Goal: Book appointment/travel/reservation

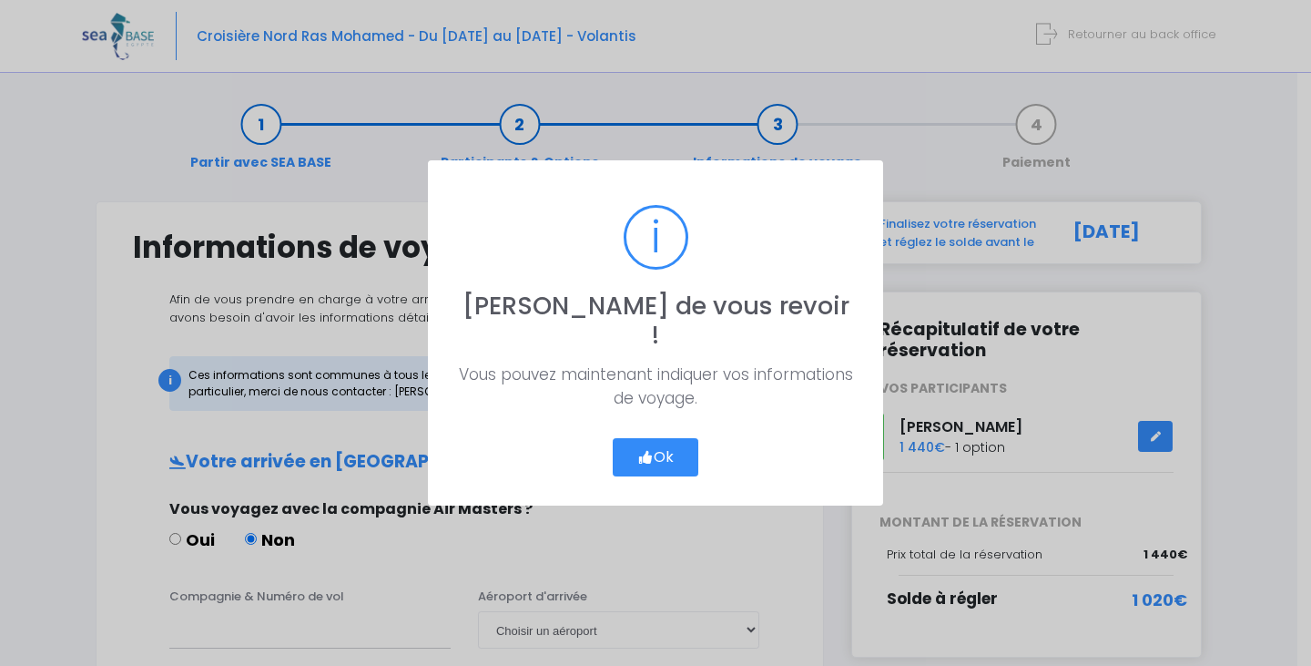
click at [640, 457] on icon "button" at bounding box center [645, 457] width 16 height 0
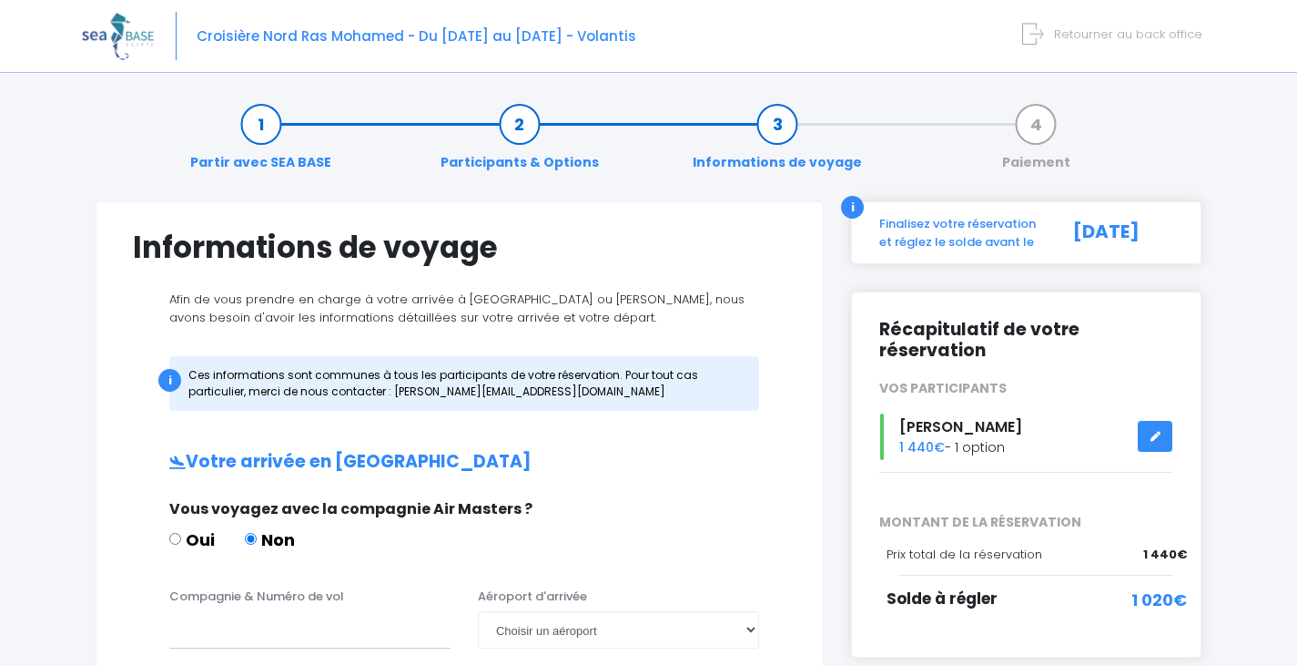
click at [524, 129] on link "Participants & Options" at bounding box center [520, 143] width 177 height 57
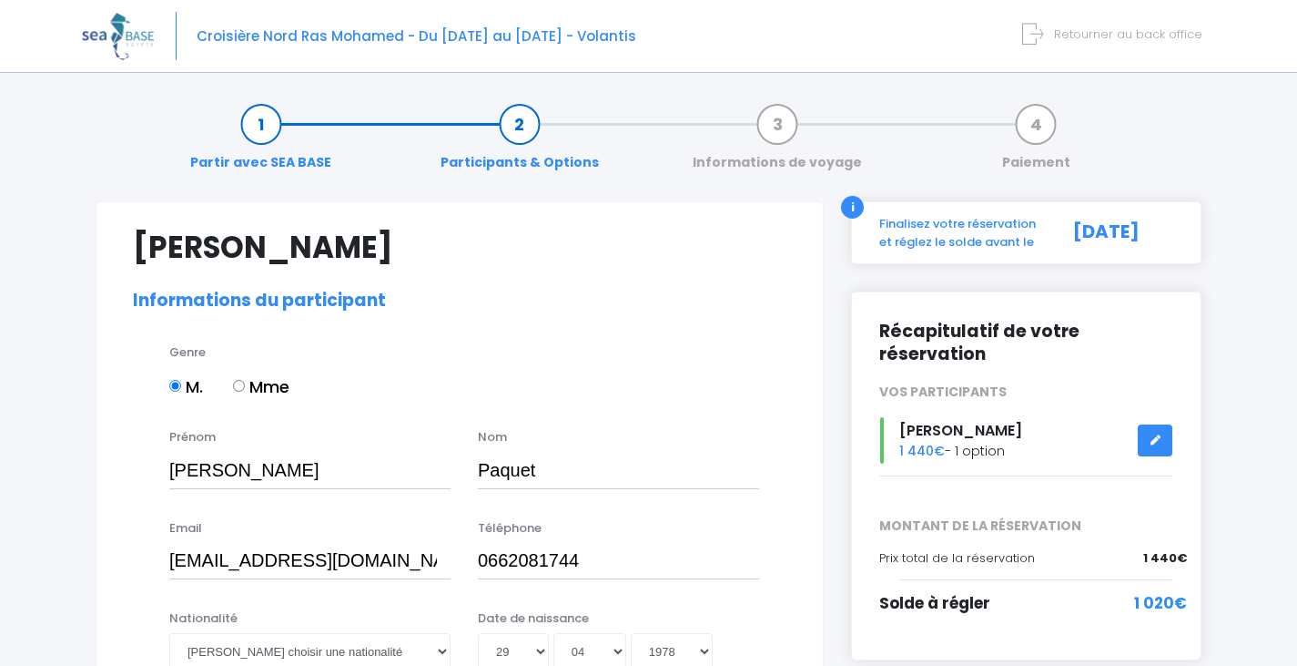
select select "N3"
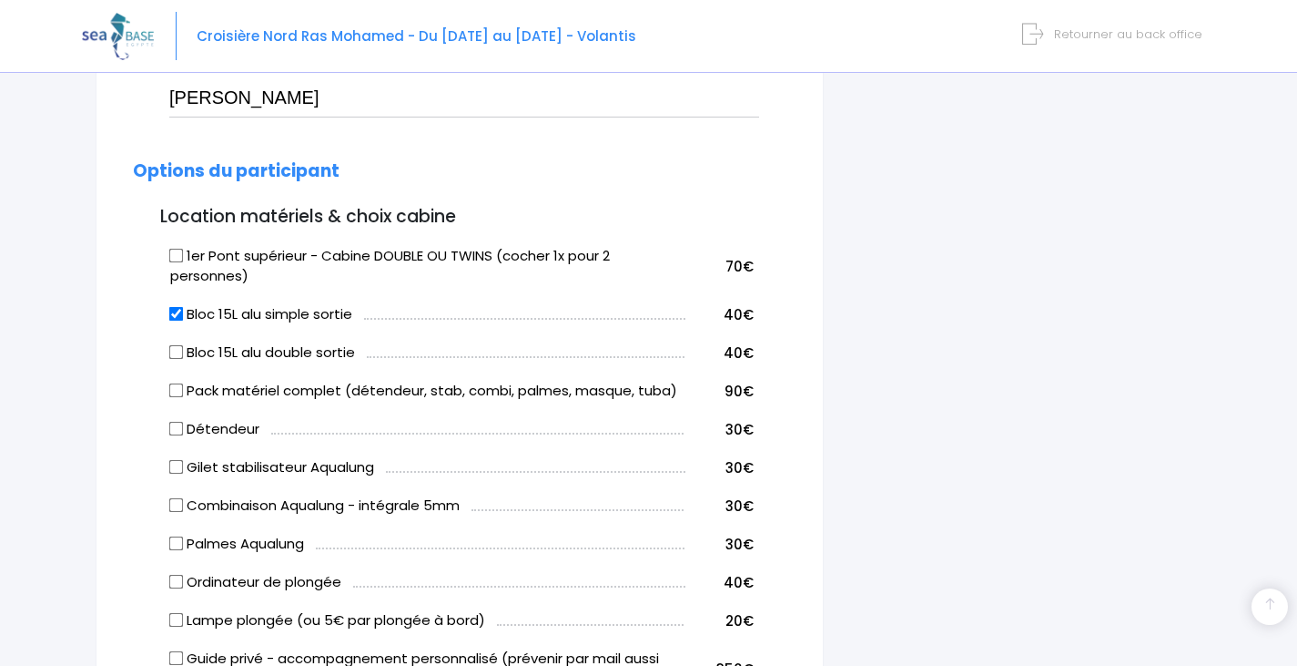
scroll to position [1001, 0]
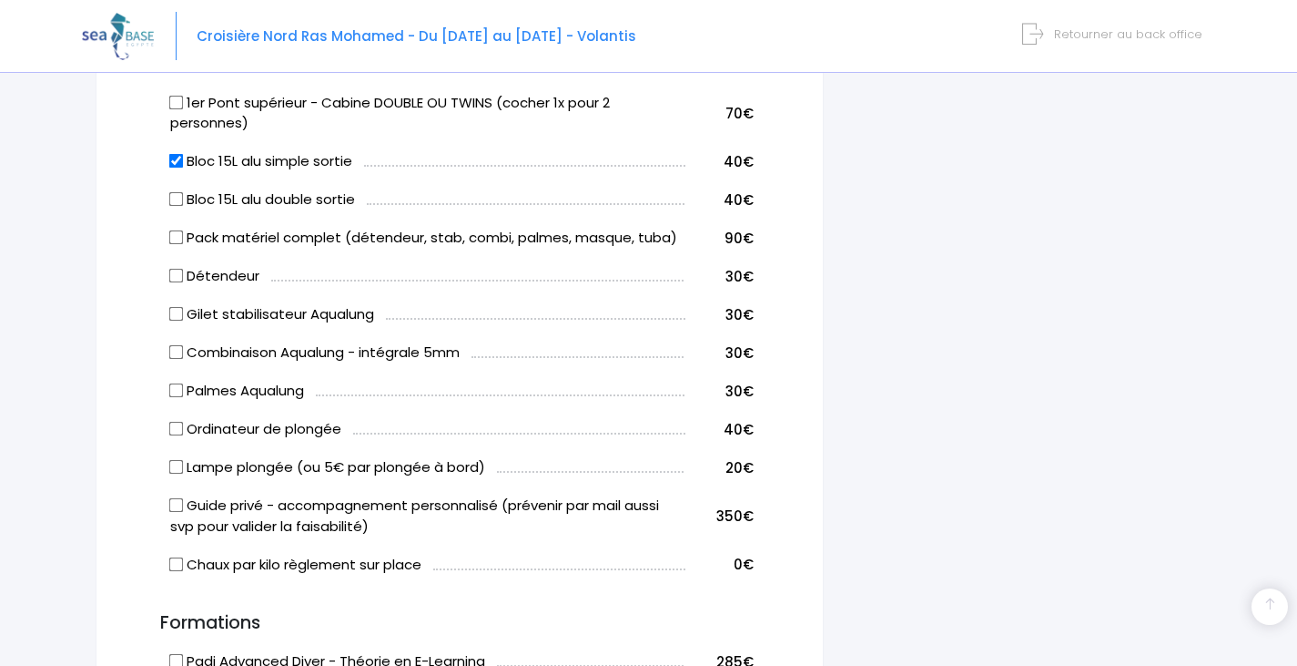
click at [1133, 36] on span "Retourner au back office" at bounding box center [1128, 33] width 148 height 17
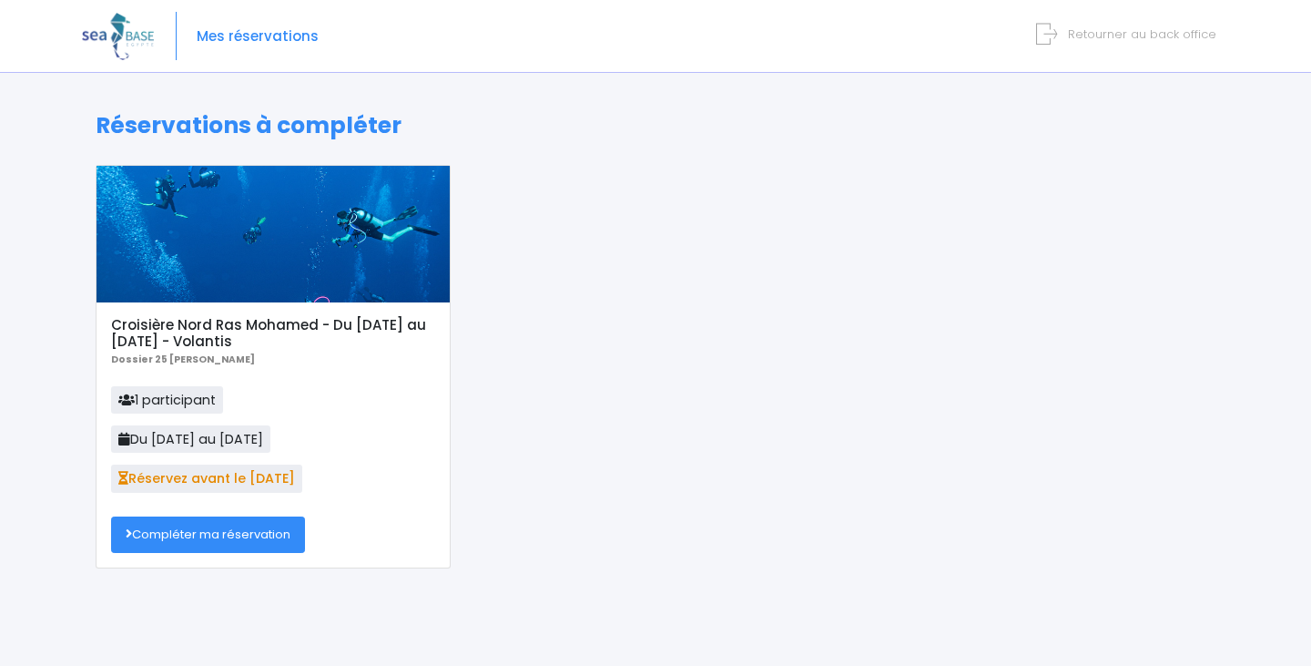
click at [276, 534] on link "Compléter ma réservation" at bounding box center [208, 534] width 194 height 36
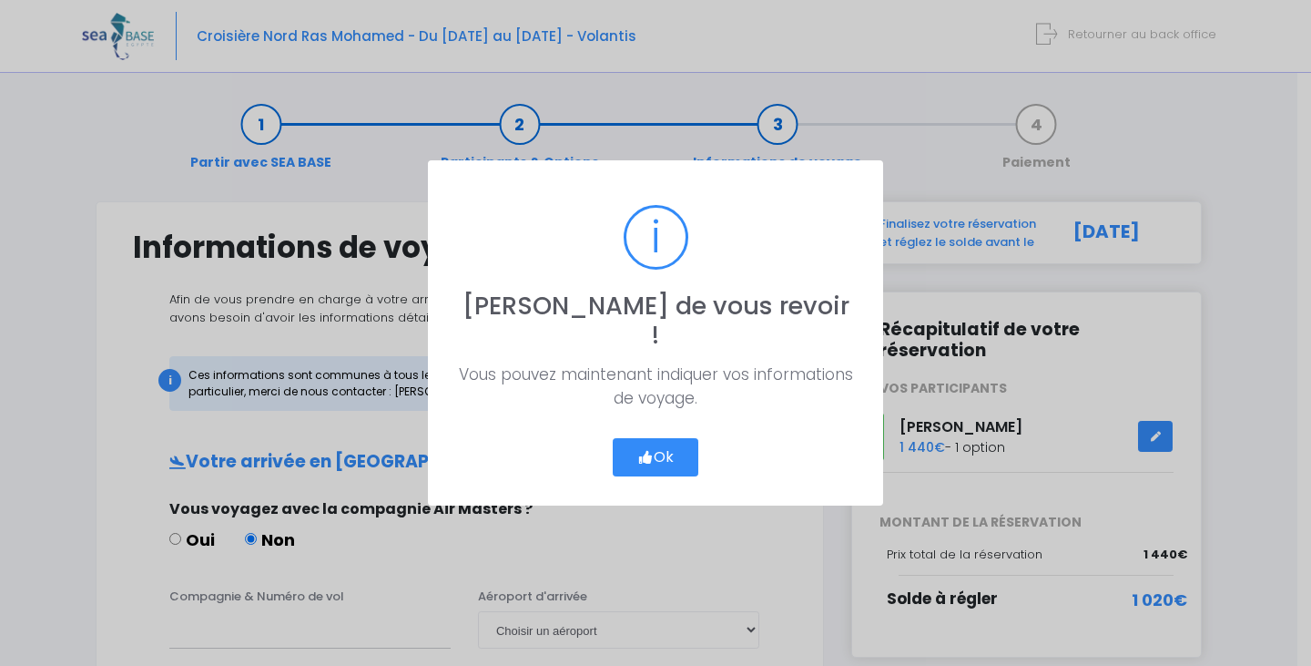
click at [652, 442] on button "Ok" at bounding box center [656, 457] width 86 height 38
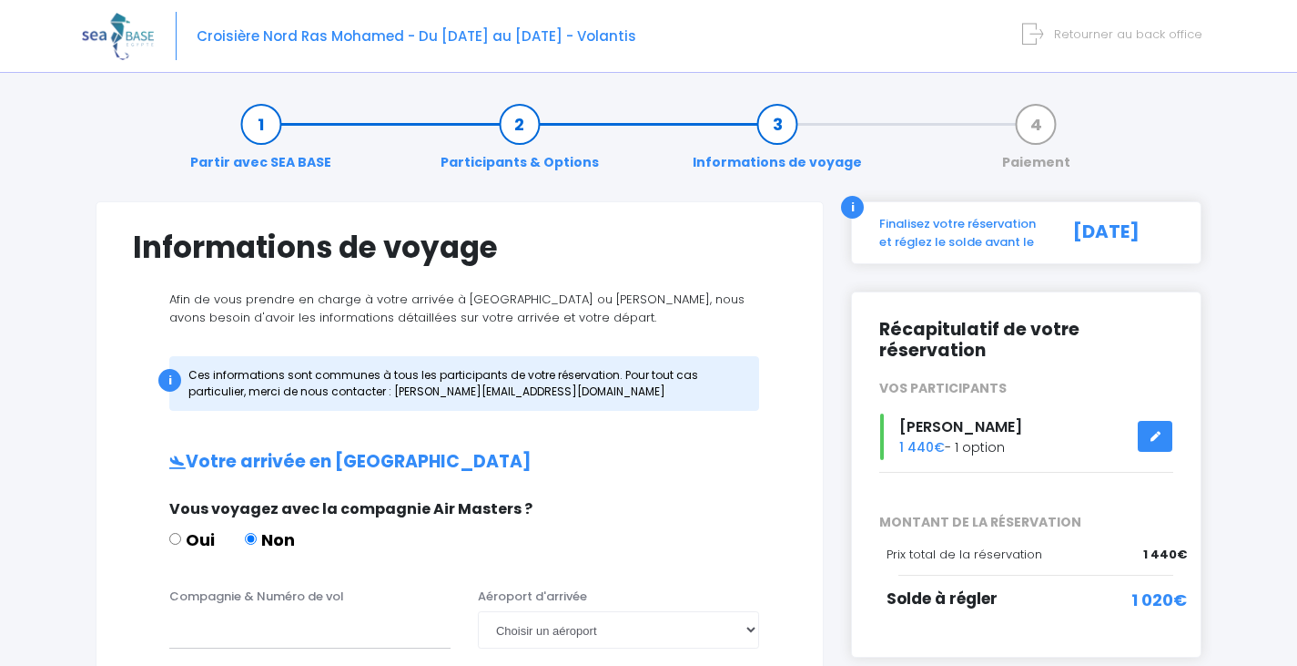
click at [536, 133] on link "Participants & Options" at bounding box center [520, 143] width 177 height 57
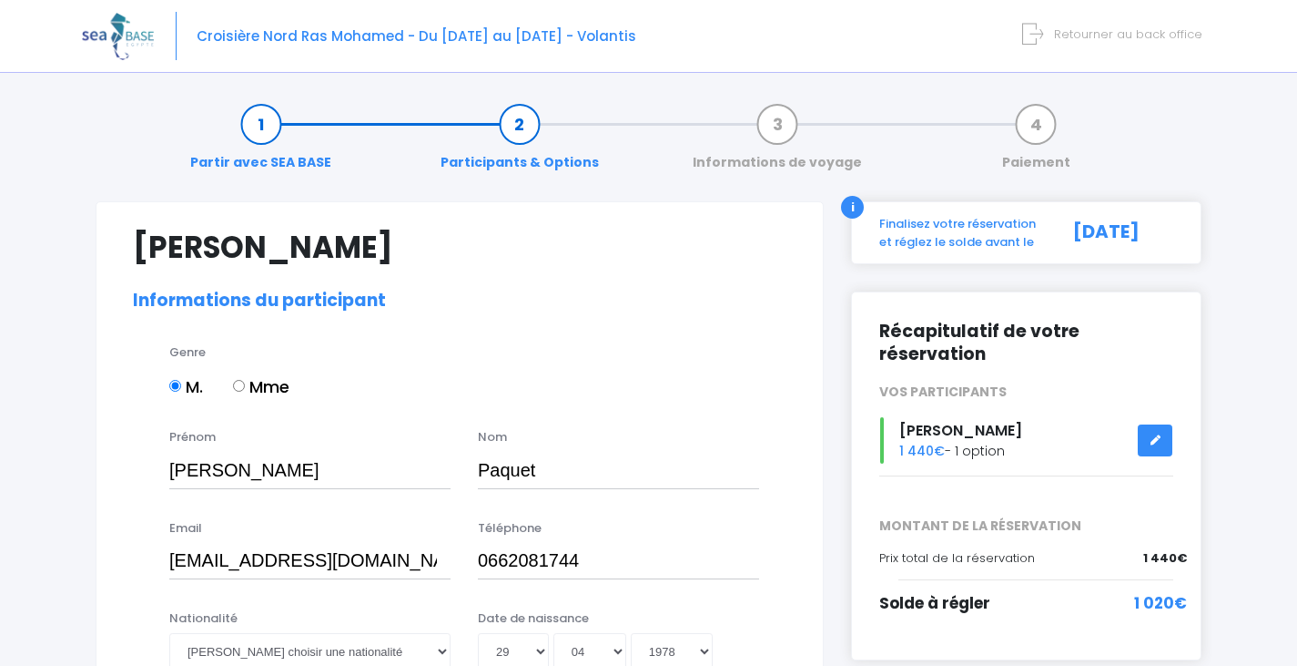
select select "N3"
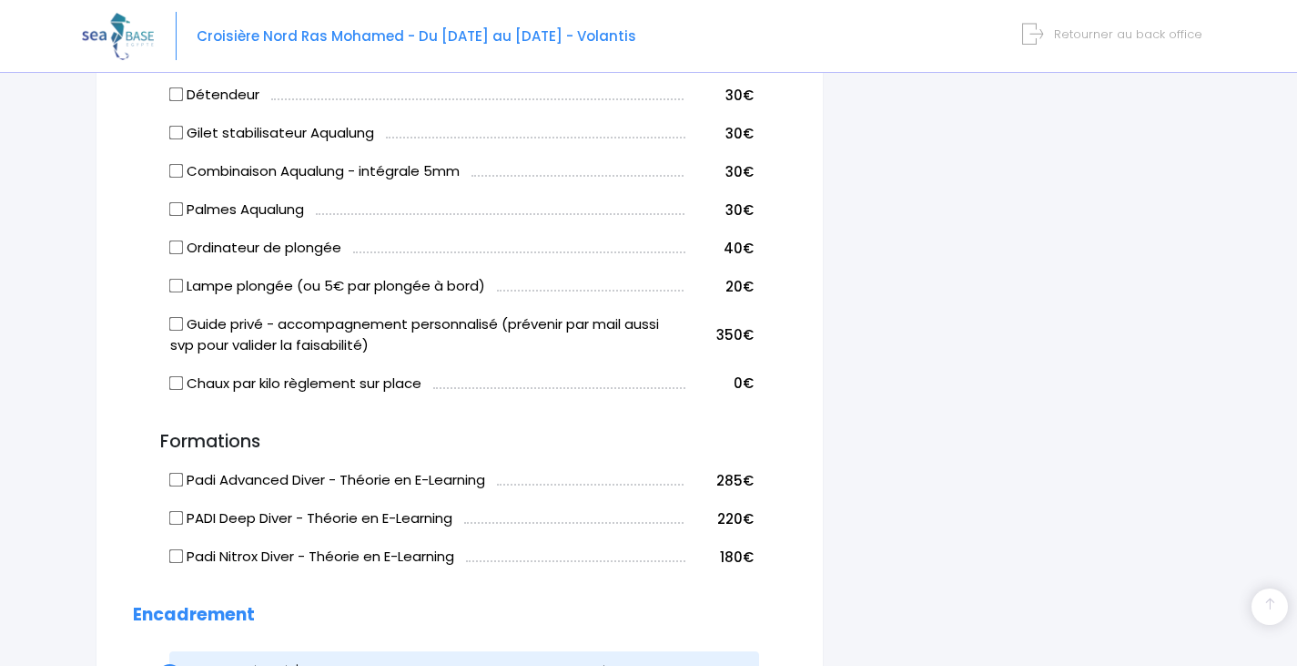
scroll to position [1184, 0]
click at [1133, 38] on span "Retourner au back office" at bounding box center [1128, 33] width 148 height 17
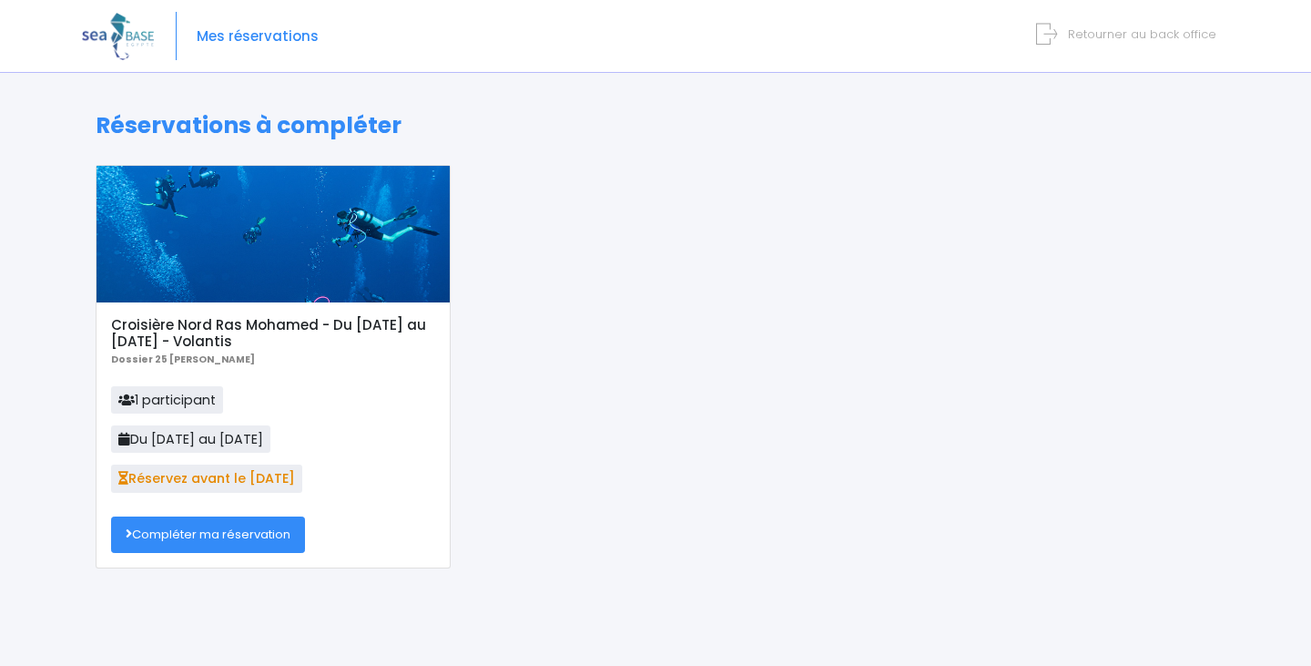
click at [268, 526] on link "Compléter ma réservation" at bounding box center [208, 534] width 194 height 36
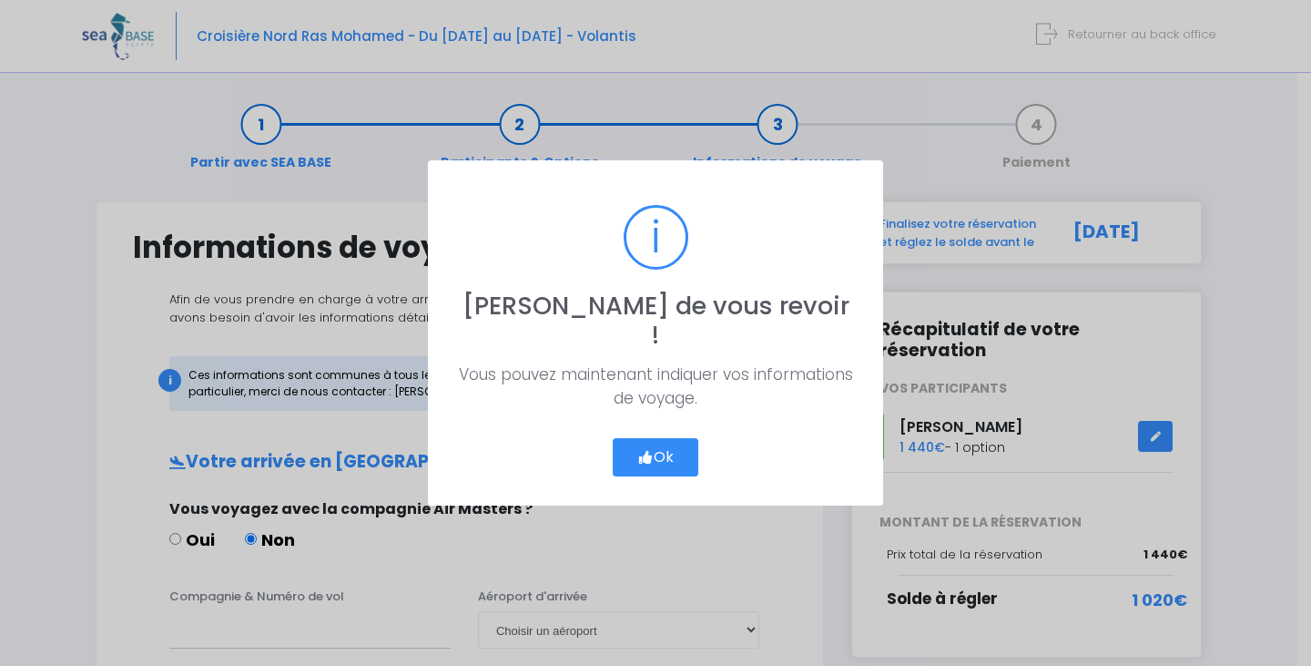
click at [676, 446] on button "Ok" at bounding box center [656, 457] width 86 height 38
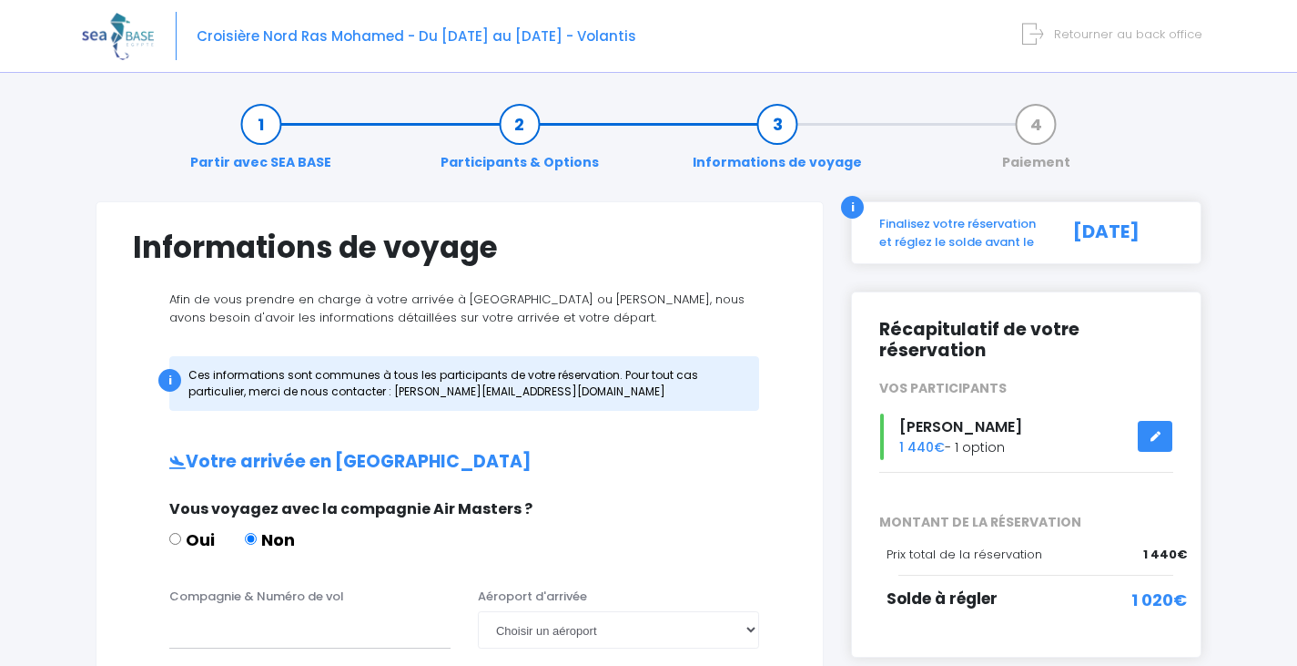
click at [508, 134] on link "Participants & Options" at bounding box center [520, 143] width 177 height 57
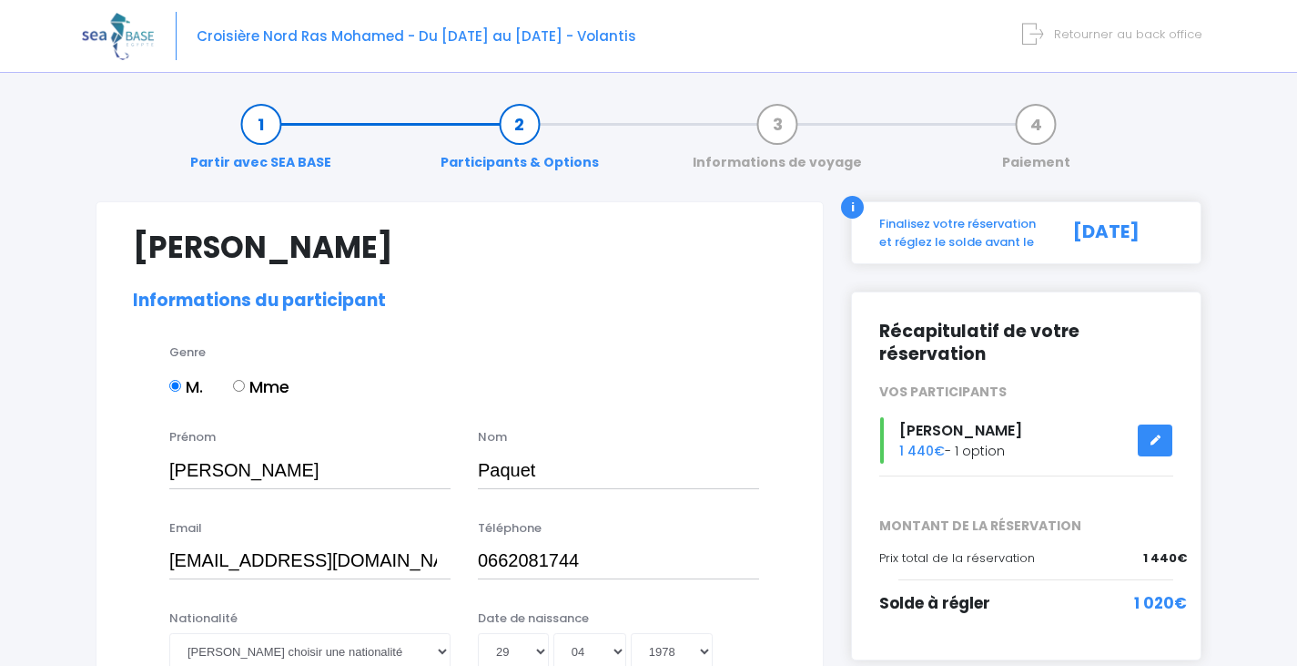
select select "N3"
click at [1097, 34] on span "Retourner au back office" at bounding box center [1128, 33] width 148 height 17
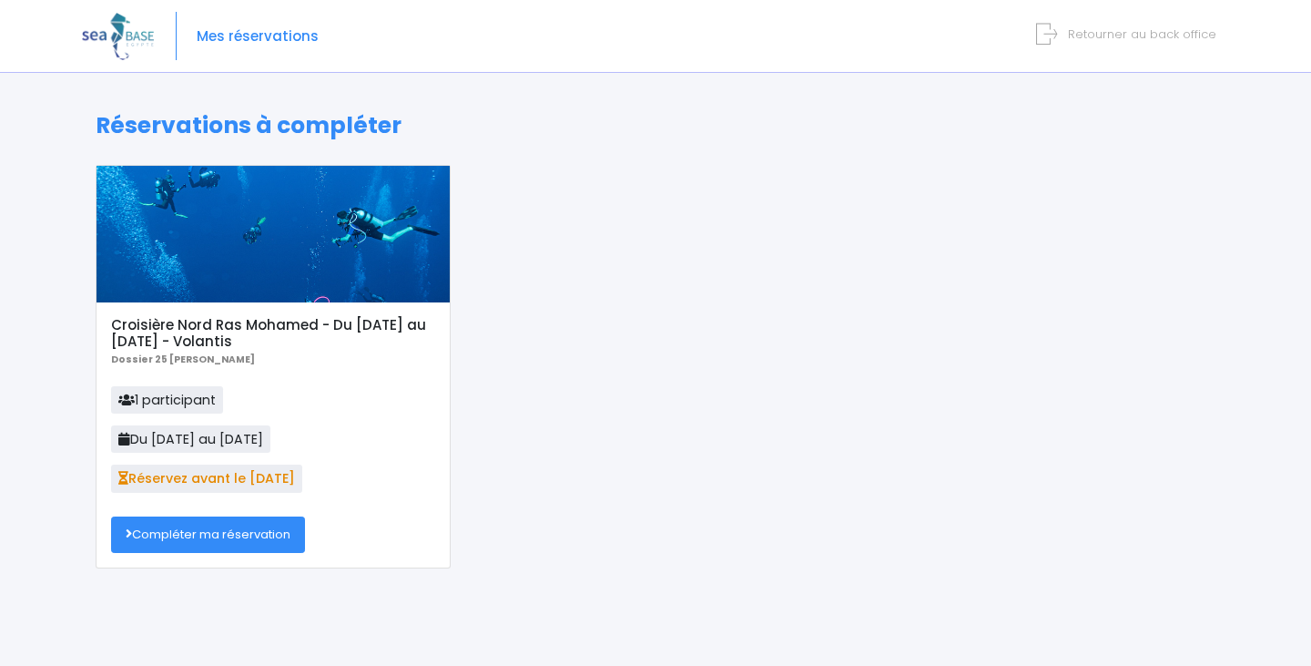
click at [263, 539] on link "Compléter ma réservation" at bounding box center [208, 534] width 194 height 36
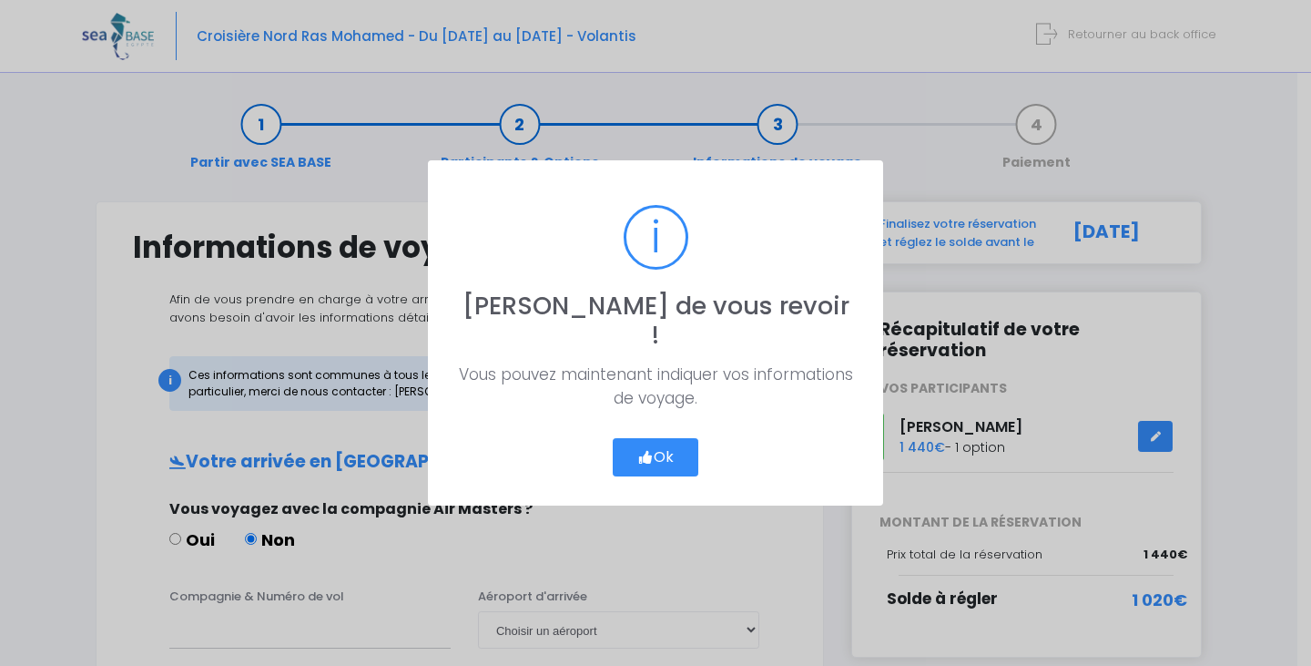
click at [661, 441] on button "Ok" at bounding box center [656, 457] width 86 height 38
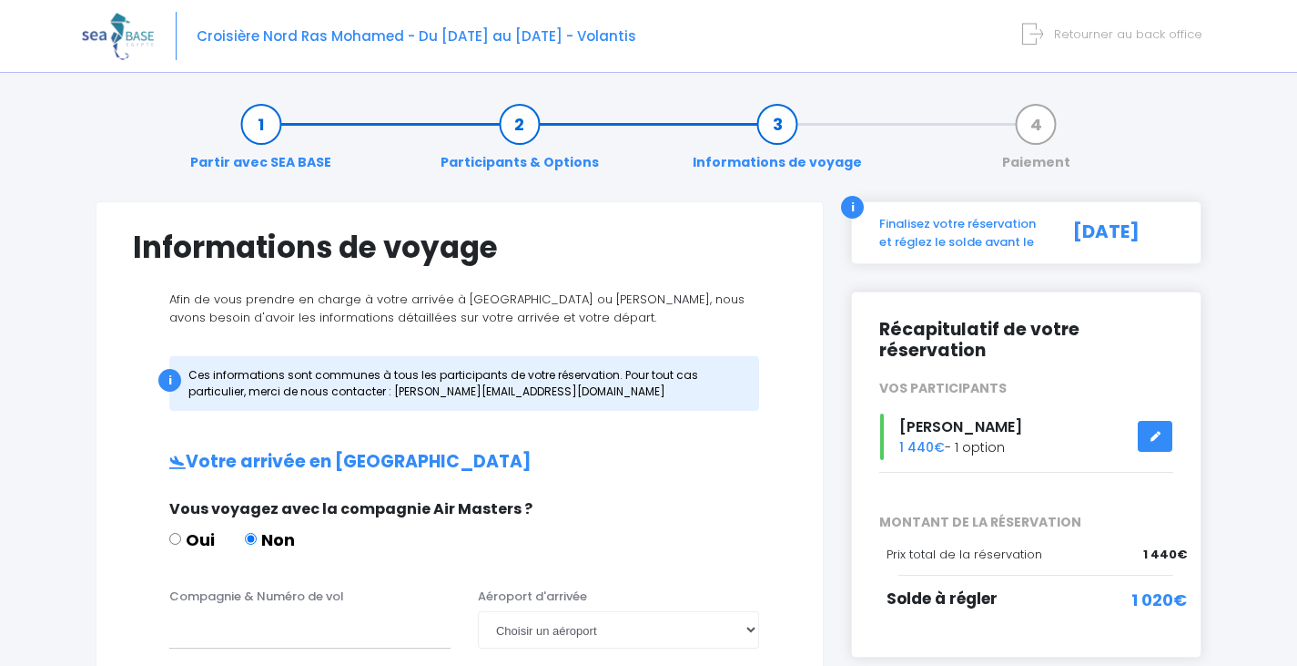
click at [510, 132] on link "Participants & Options" at bounding box center [520, 143] width 177 height 57
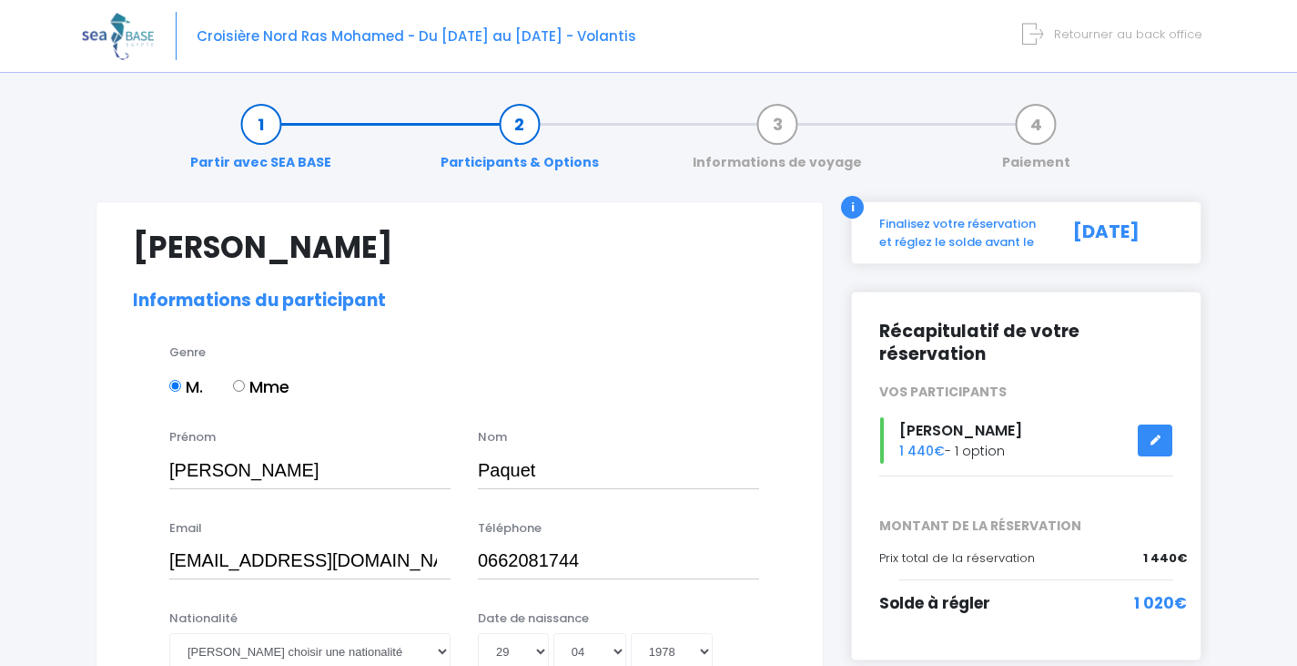
select select "N3"
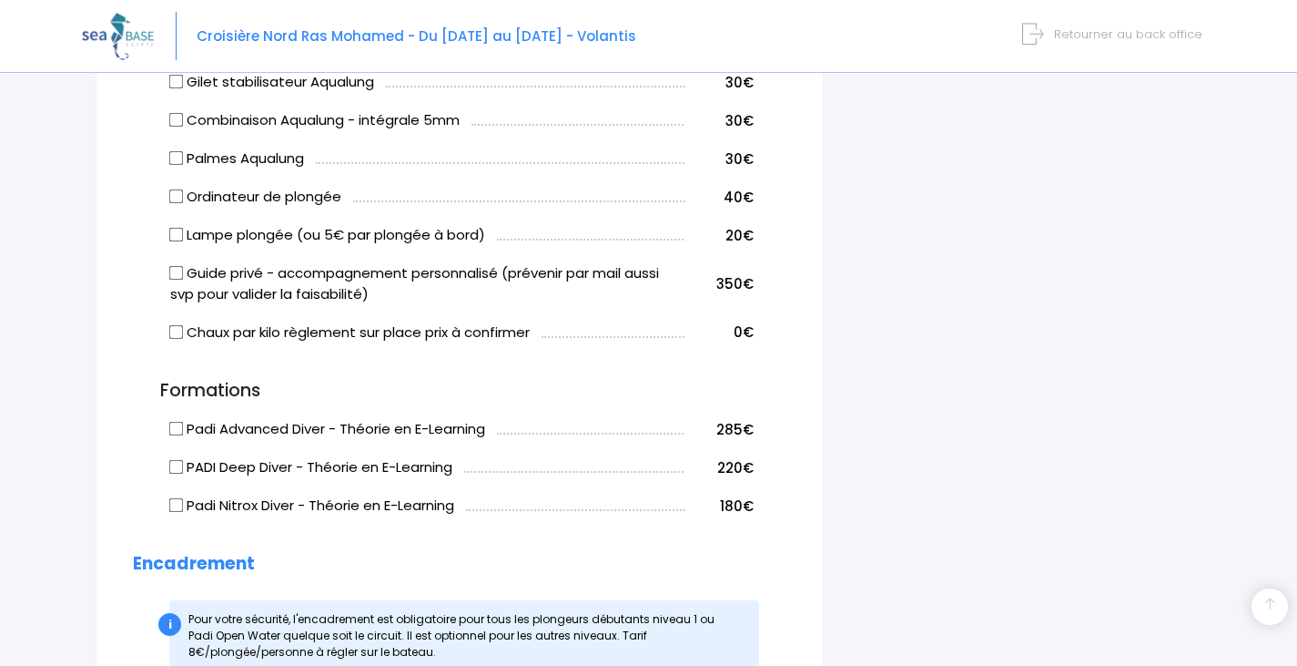
scroll to position [1275, 0]
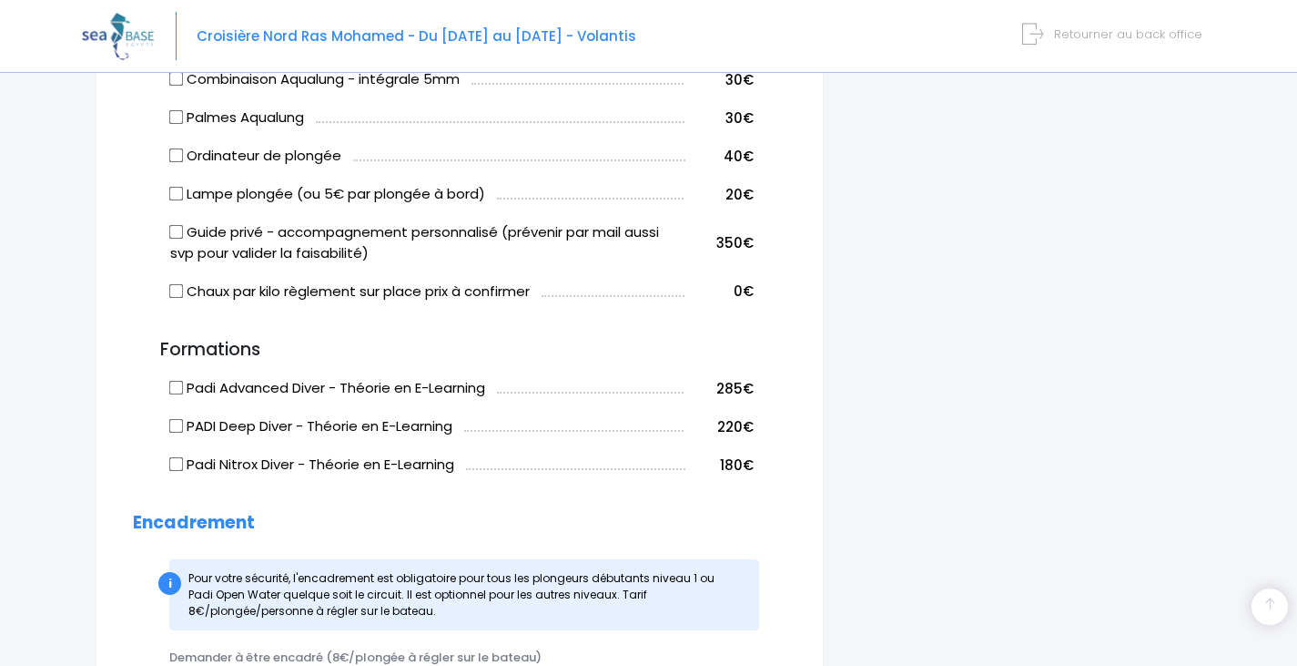
click at [1087, 36] on span "Retourner au back office" at bounding box center [1128, 33] width 148 height 17
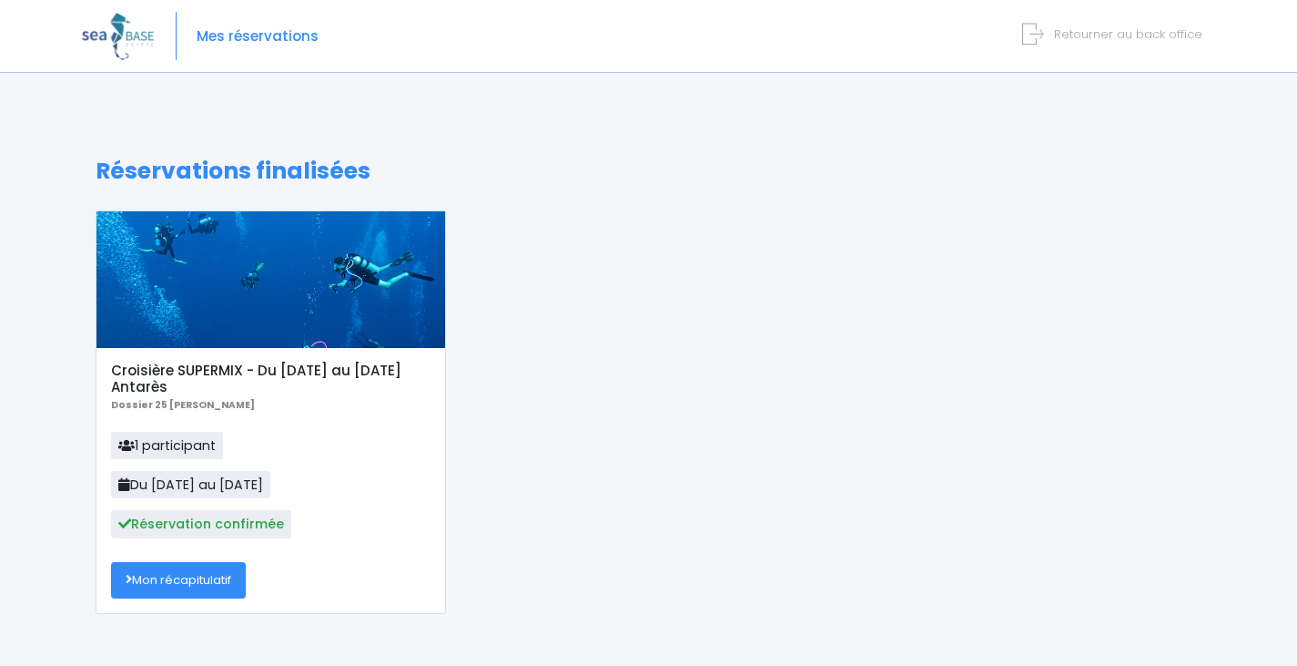
click at [205, 585] on link "Mon récapitulatif" at bounding box center [178, 580] width 135 height 36
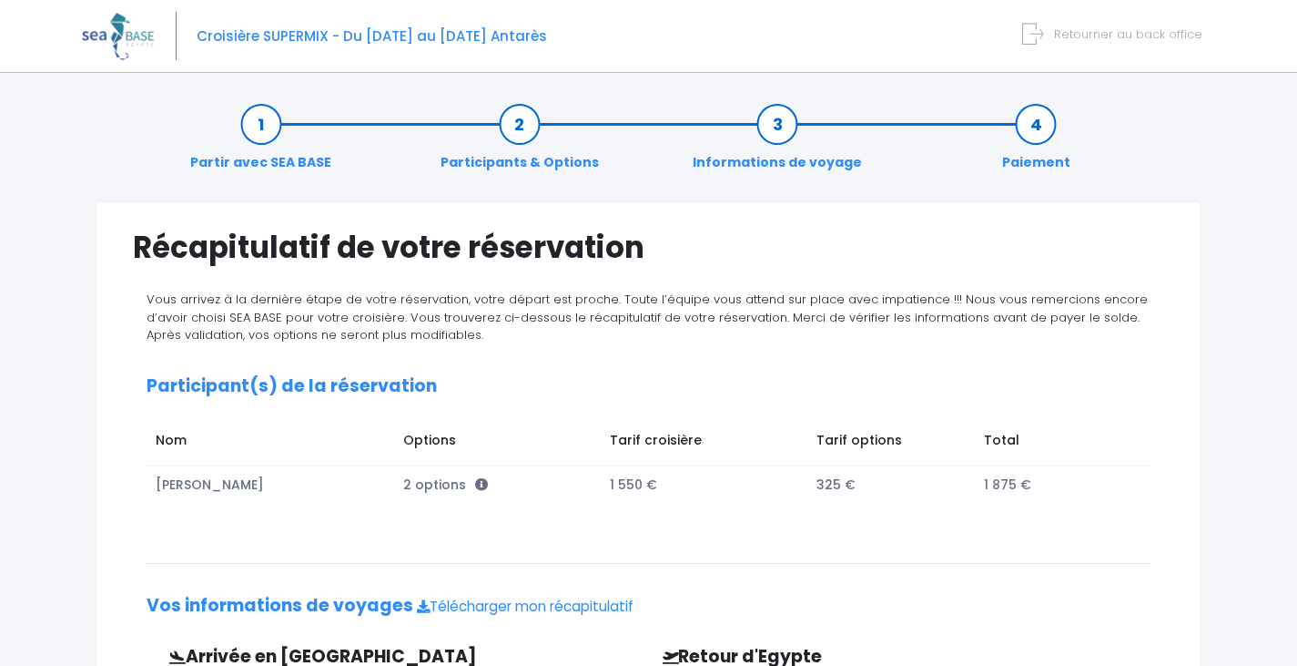
click at [516, 127] on link "Participants & Options" at bounding box center [520, 143] width 177 height 57
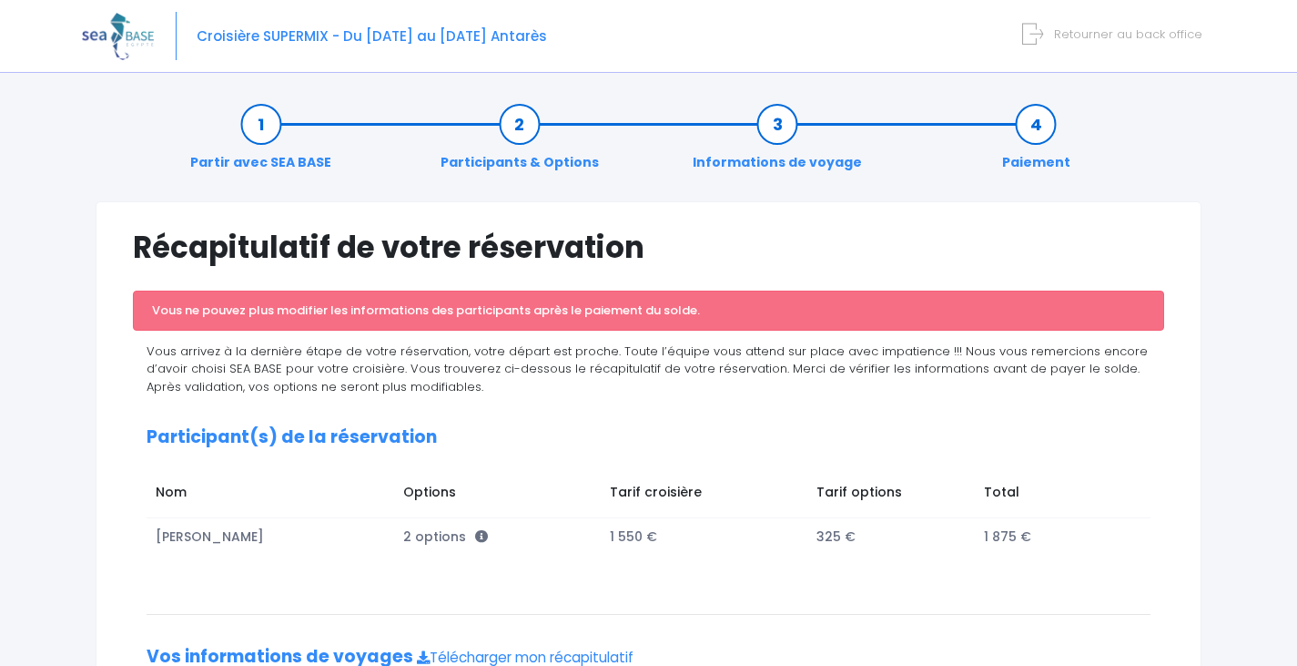
click at [521, 133] on link "Participants & Options" at bounding box center [520, 143] width 177 height 57
click at [1173, 30] on span "Retourner au back office" at bounding box center [1128, 33] width 148 height 17
click at [1135, 34] on span "Retourner au back office" at bounding box center [1128, 33] width 148 height 17
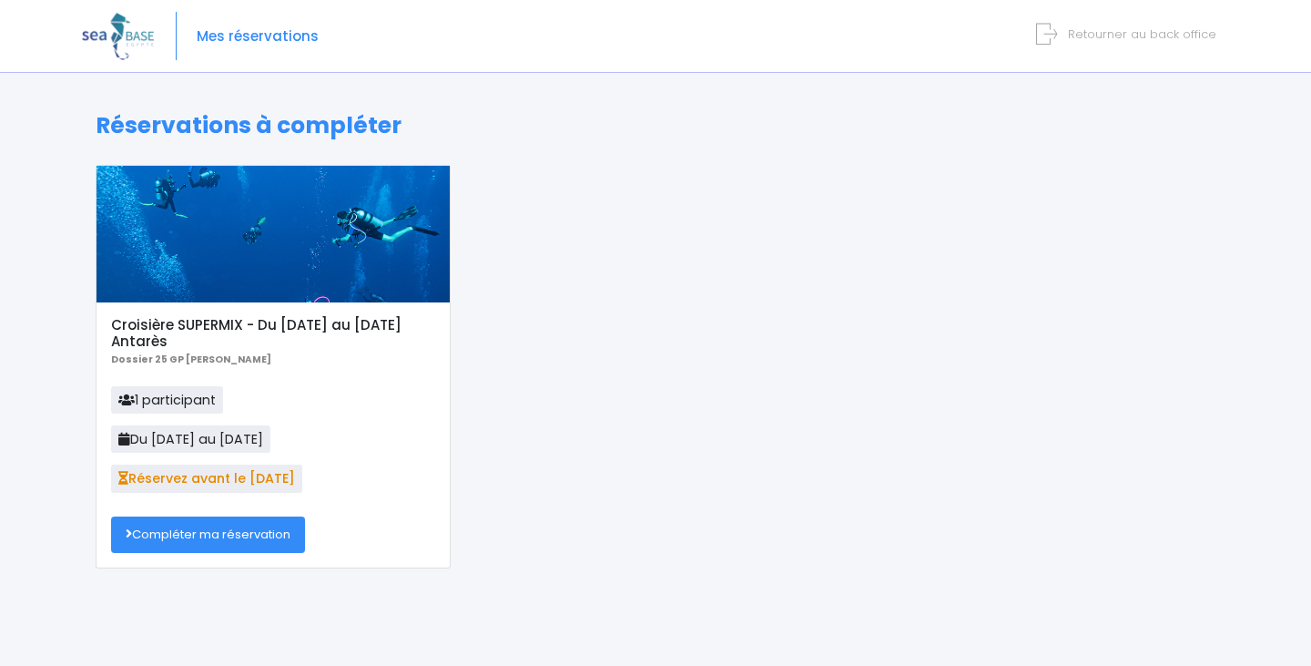
click at [228, 535] on link "Compléter ma réservation" at bounding box center [208, 534] width 194 height 36
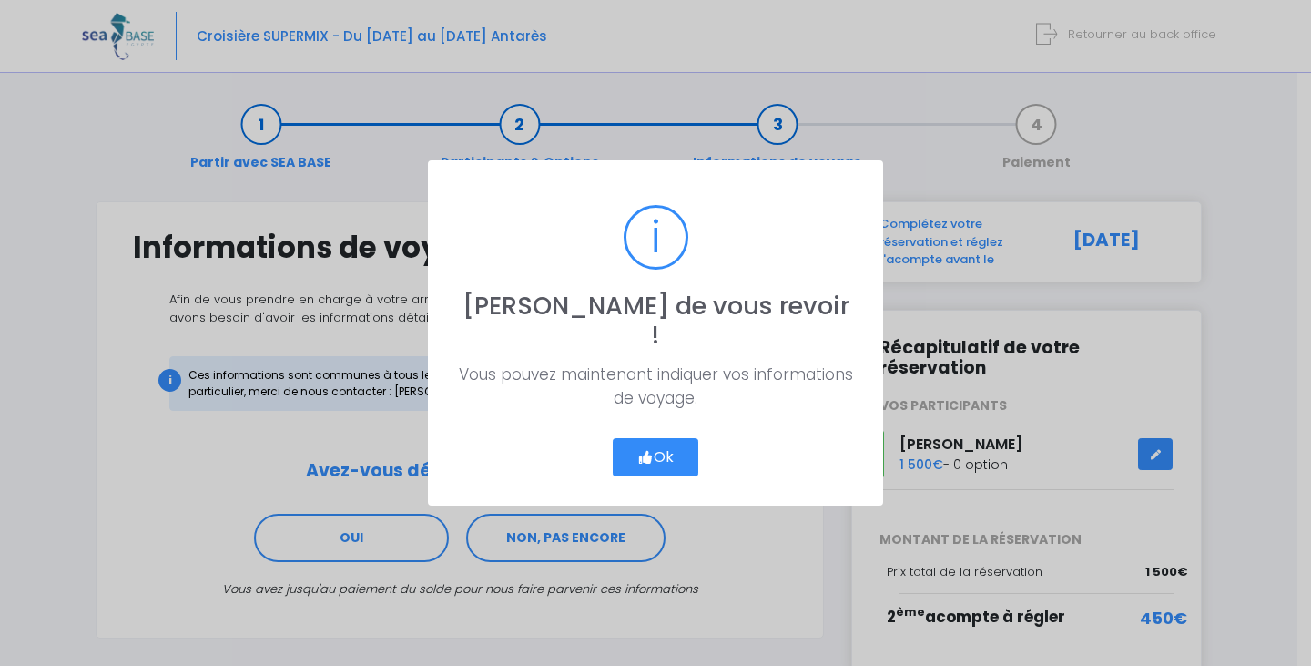
click at [654, 438] on button "Ok" at bounding box center [656, 457] width 86 height 38
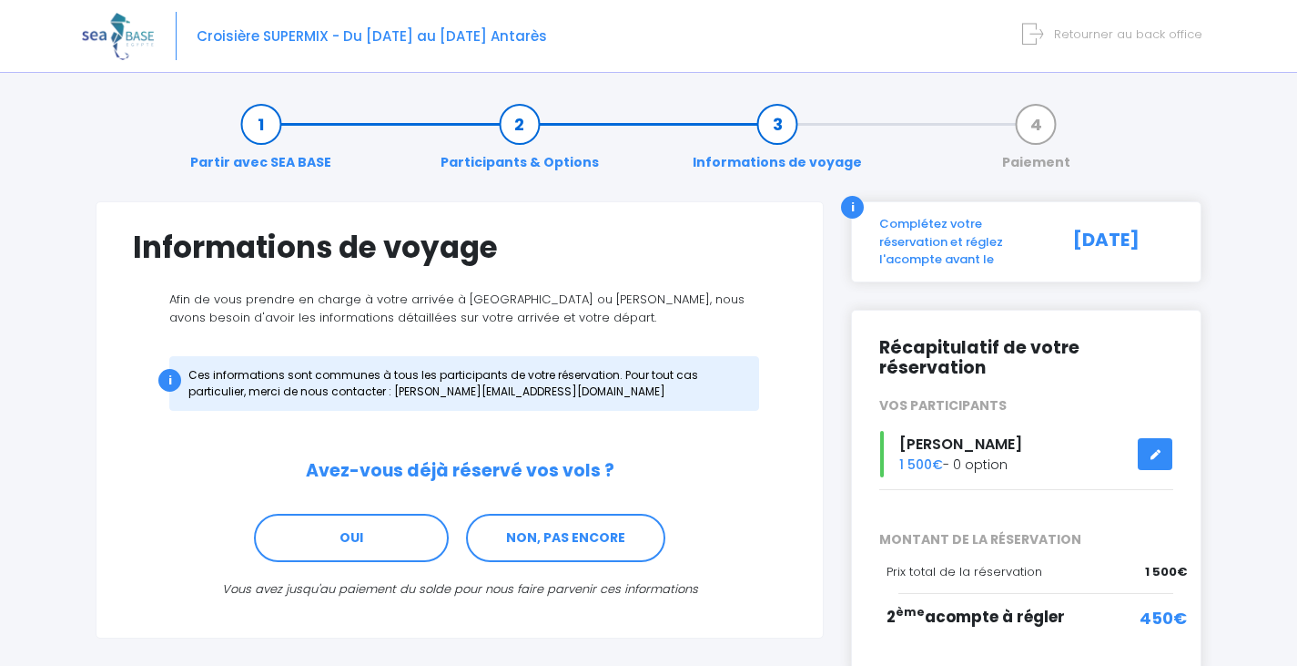
click at [530, 118] on link "Participants & Options" at bounding box center [520, 143] width 177 height 57
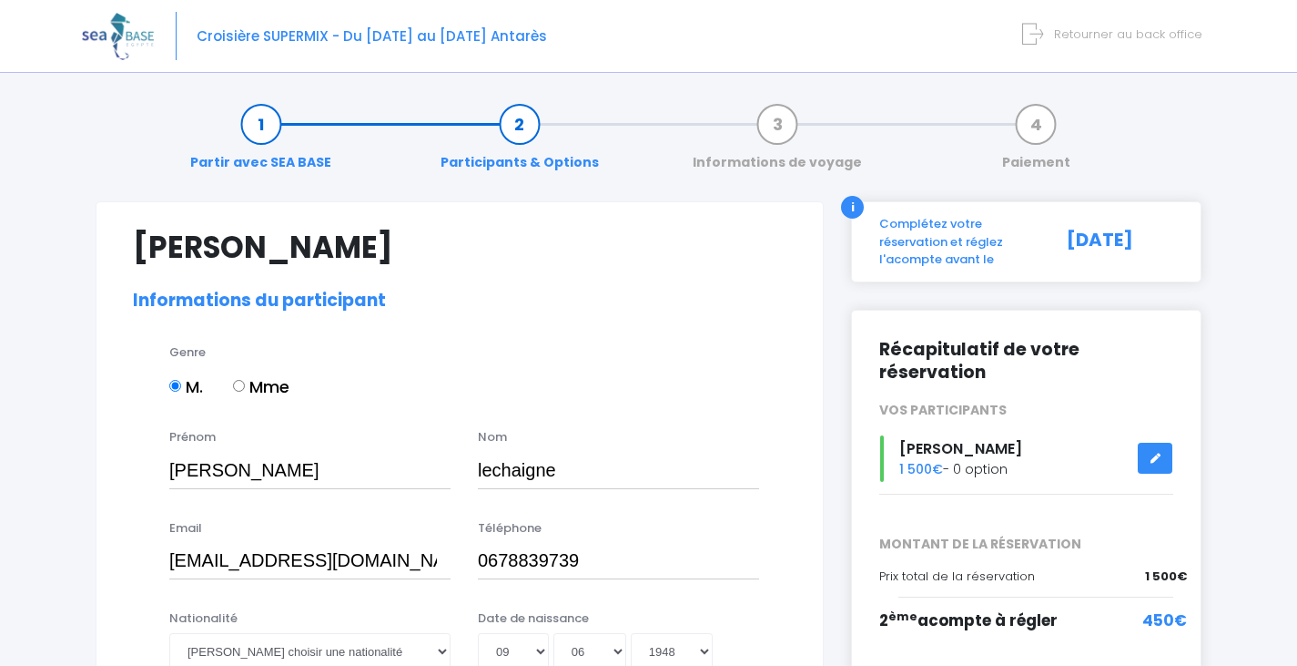
select select "N2"
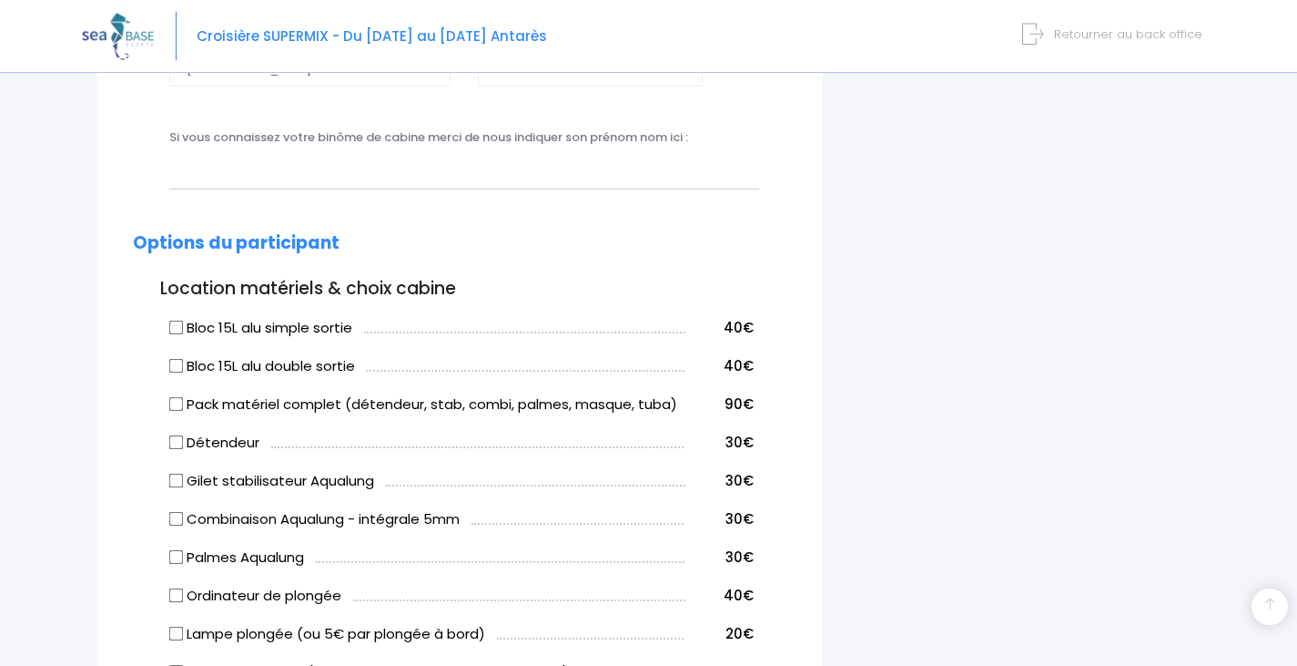
scroll to position [1093, 0]
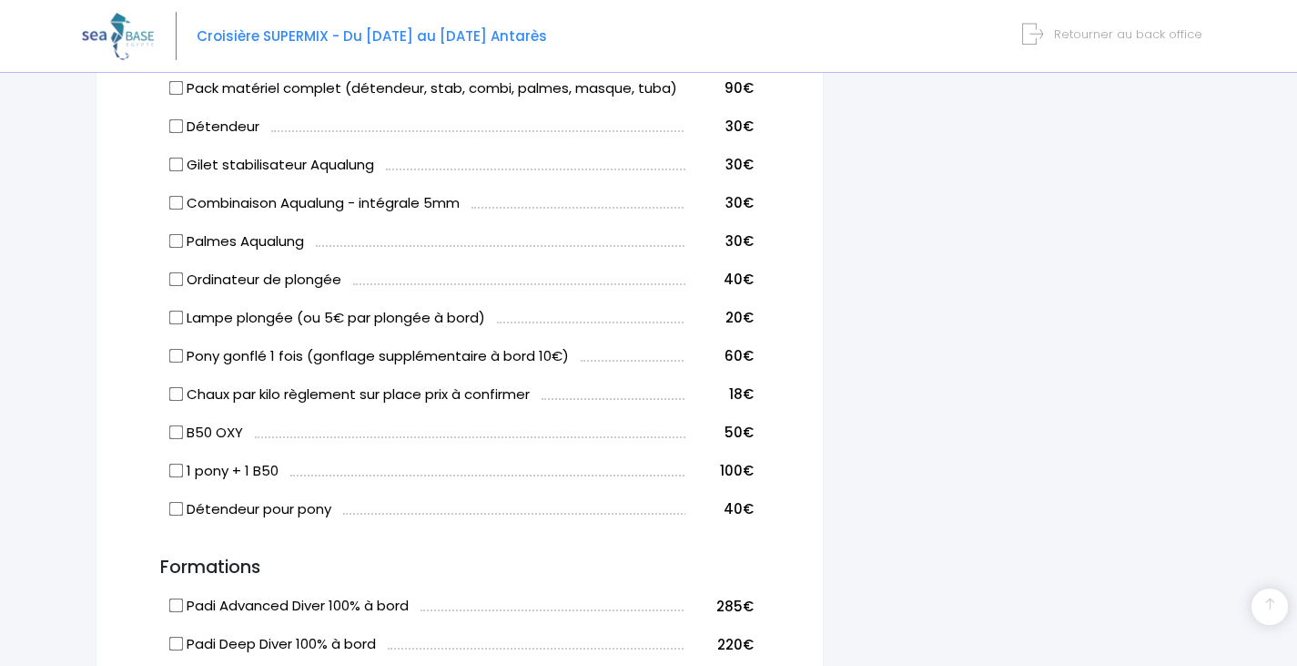
click at [48, 133] on div "Notre plateforme de réservation n'est pas compatible avec votre appareil. Veuil…" at bounding box center [648, 307] width 1297 height 2800
click at [1043, 30] on icon at bounding box center [1032, 34] width 21 height 30
